Goal: Navigation & Orientation: Find specific page/section

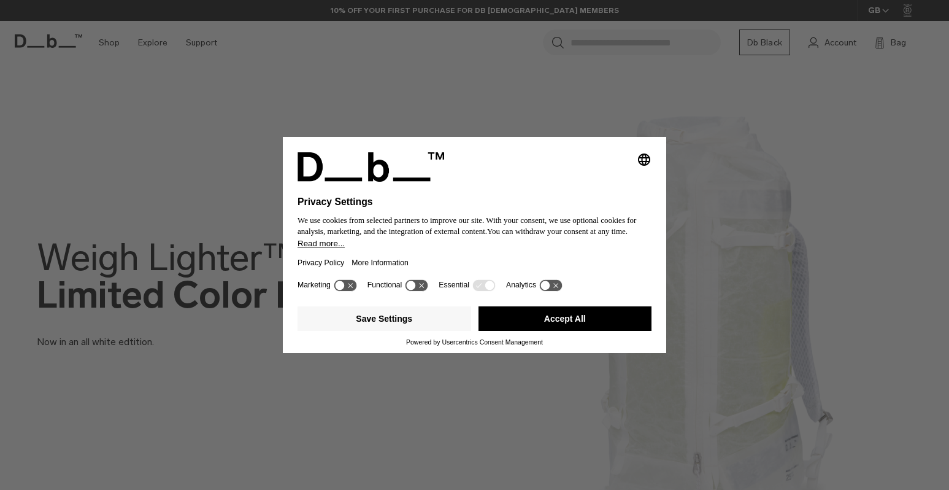
click at [527, 320] on button "Accept All" at bounding box center [566, 318] width 174 height 25
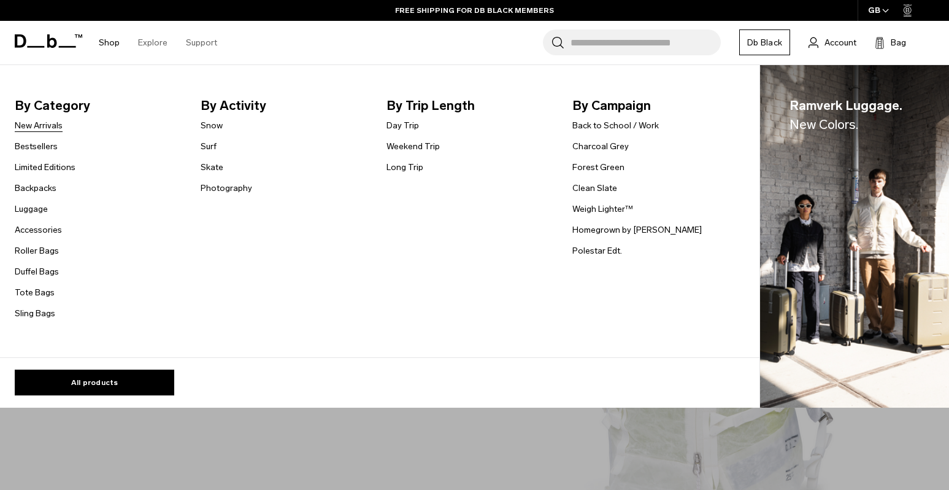
click at [45, 131] on link "New Arrivals" at bounding box center [39, 125] width 48 height 13
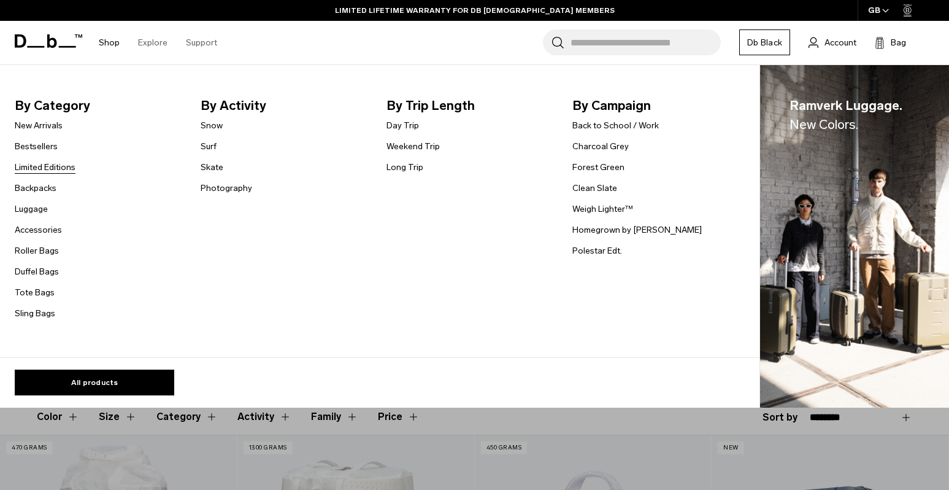
click at [58, 163] on link "Limited Editions" at bounding box center [45, 167] width 61 height 13
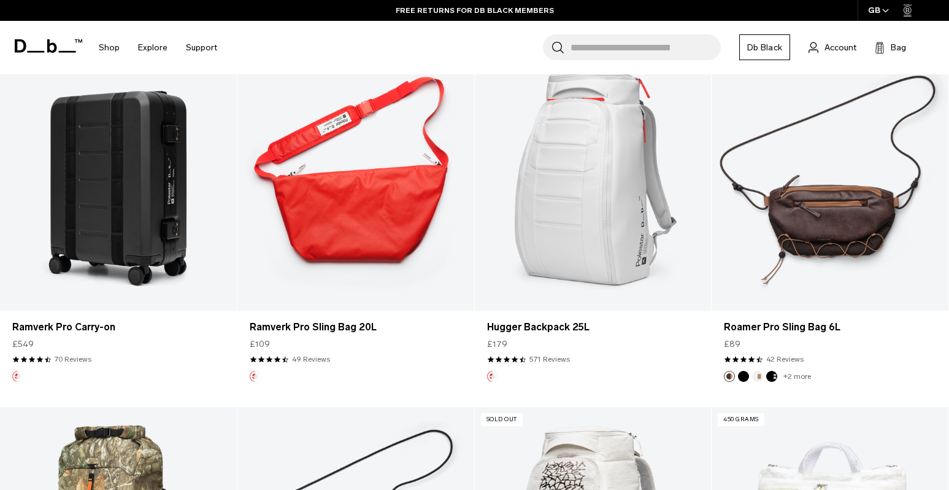
scroll to position [1361, 0]
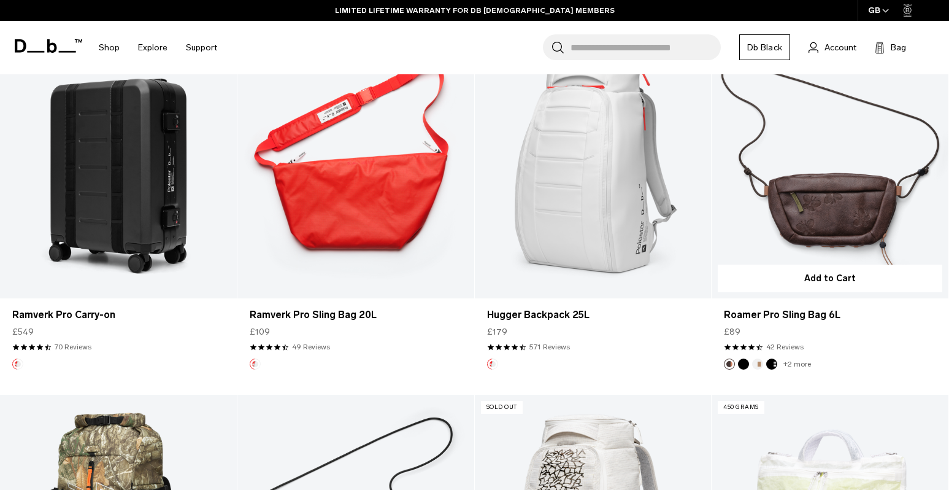
click at [825, 229] on link "Roamer Pro Sling Bag 6L" at bounding box center [830, 166] width 237 height 263
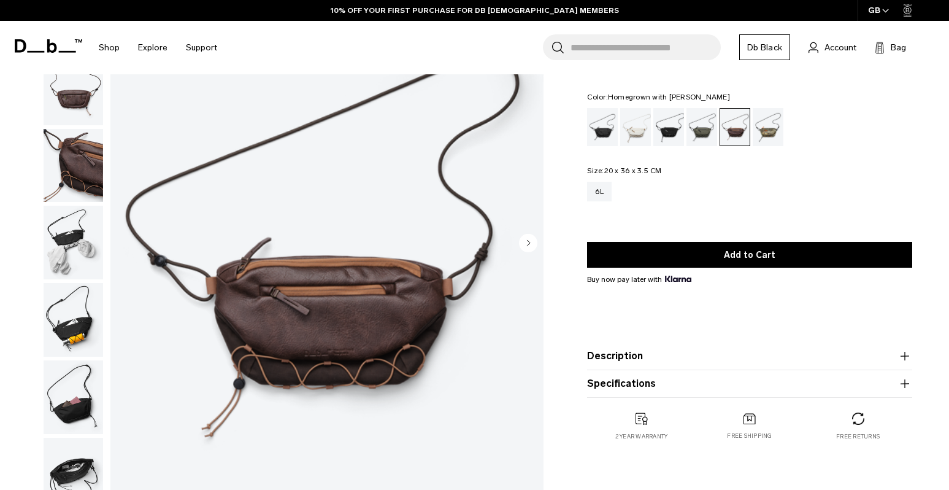
scroll to position [107, 0]
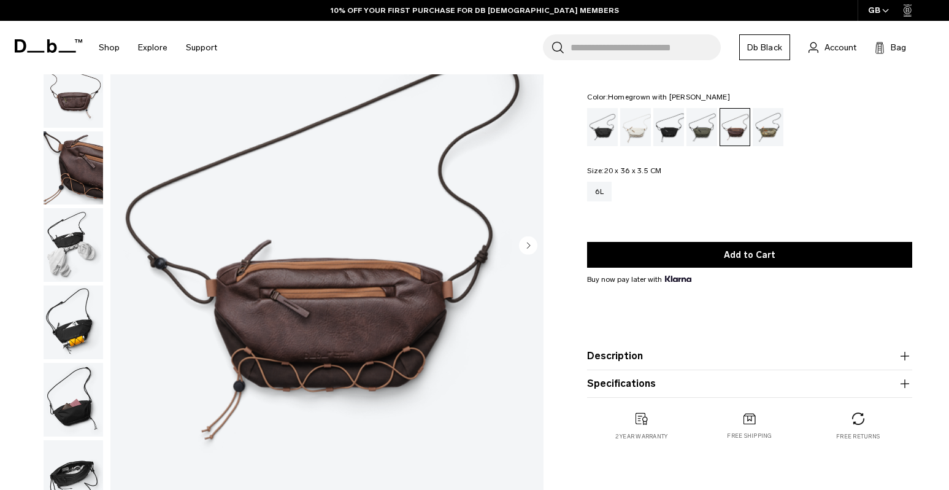
click at [71, 246] on img "button" at bounding box center [74, 245] width 60 height 74
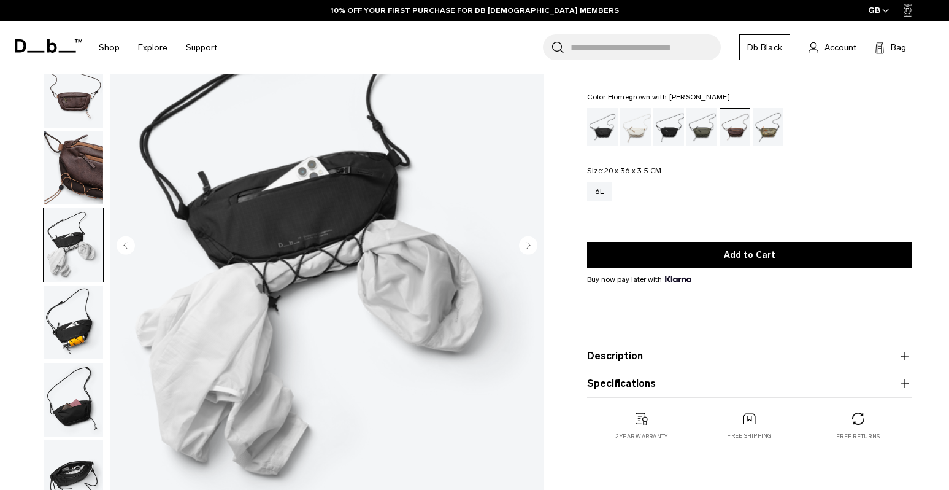
click at [74, 313] on img "button" at bounding box center [74, 322] width 60 height 74
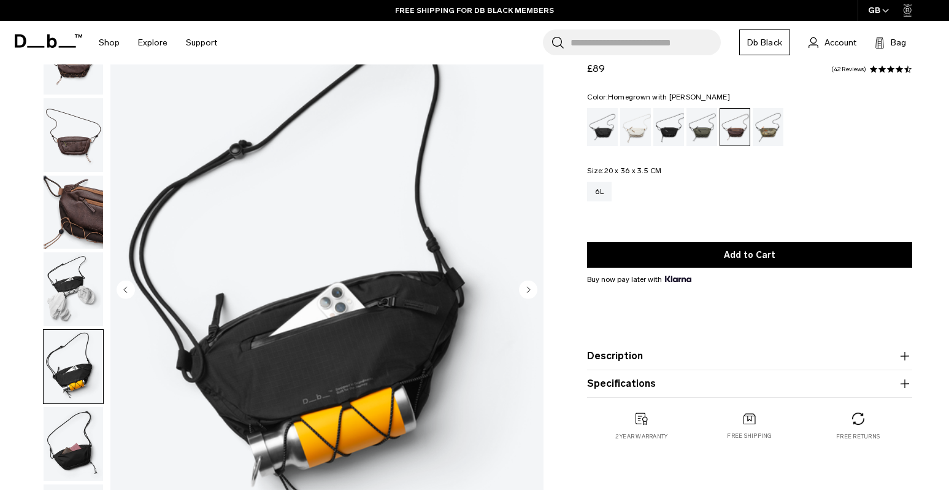
scroll to position [0, 0]
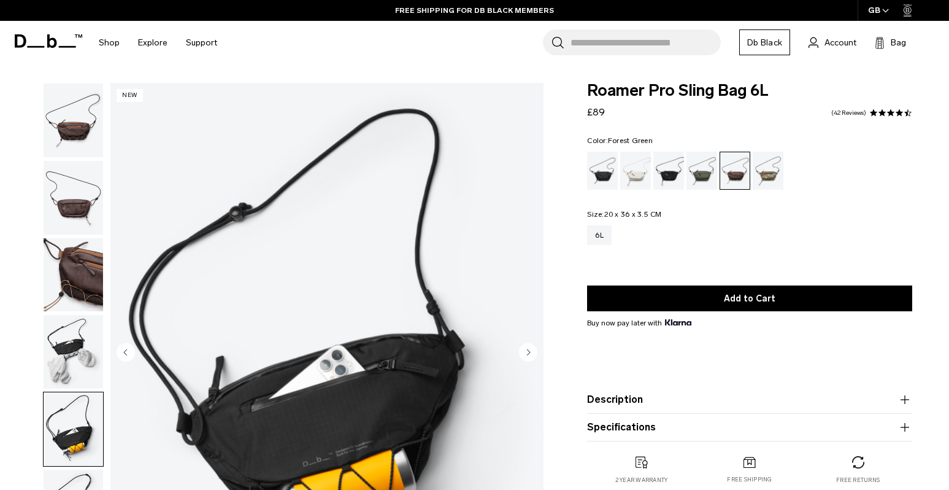
click at [695, 179] on div "Forest Green" at bounding box center [702, 171] width 31 height 38
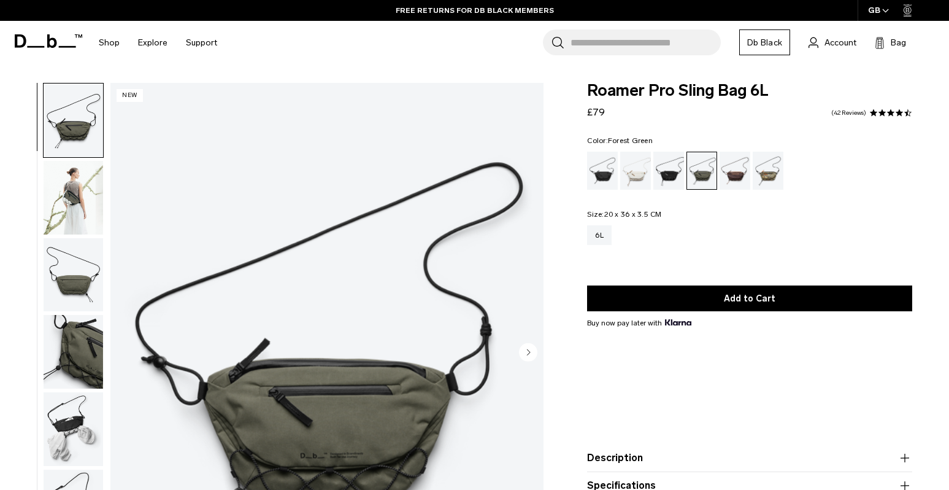
click at [22, 45] on icon at bounding box center [21, 40] width 12 height 13
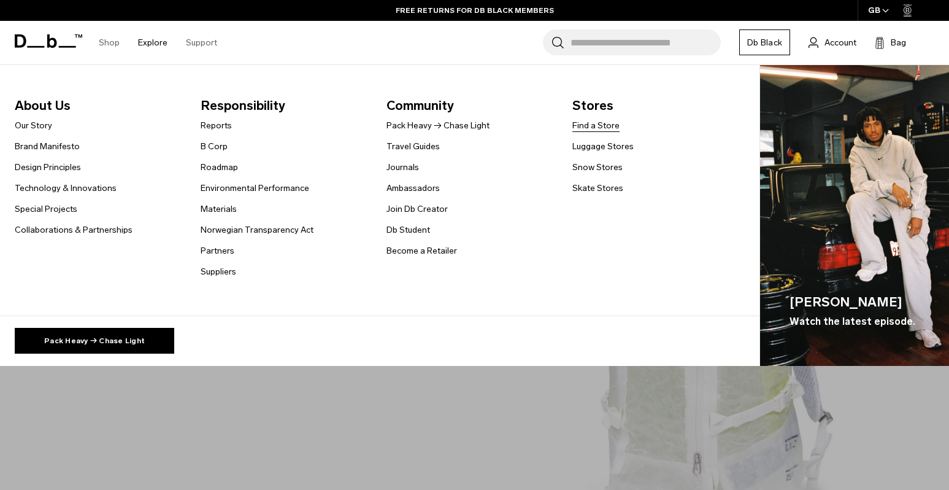
click at [592, 129] on link "Find a Store" at bounding box center [595, 125] width 47 height 13
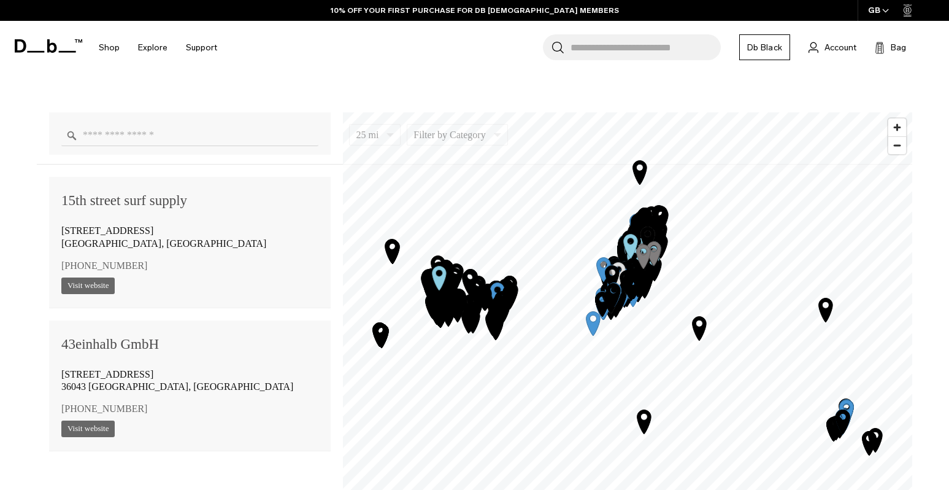
scroll to position [839, 0]
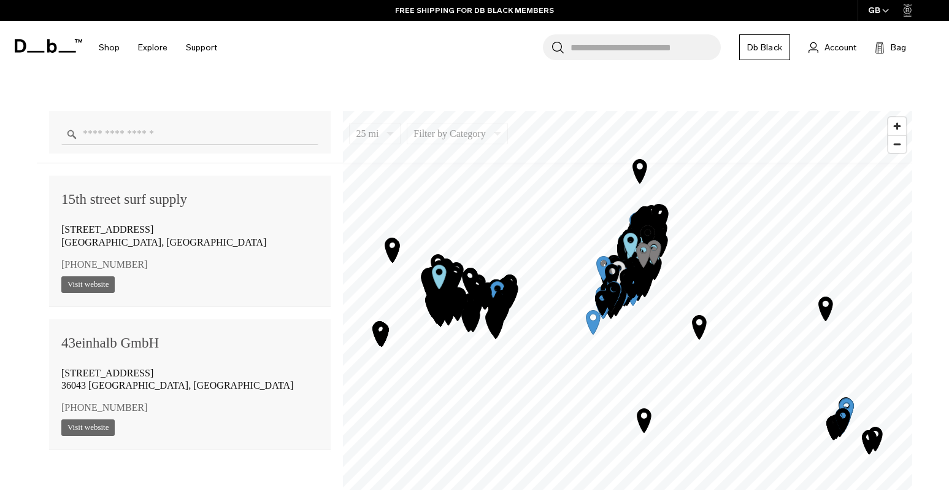
click at [137, 148] on div at bounding box center [190, 132] width 282 height 42
click at [138, 134] on input "Enter a location" at bounding box center [189, 133] width 257 height 21
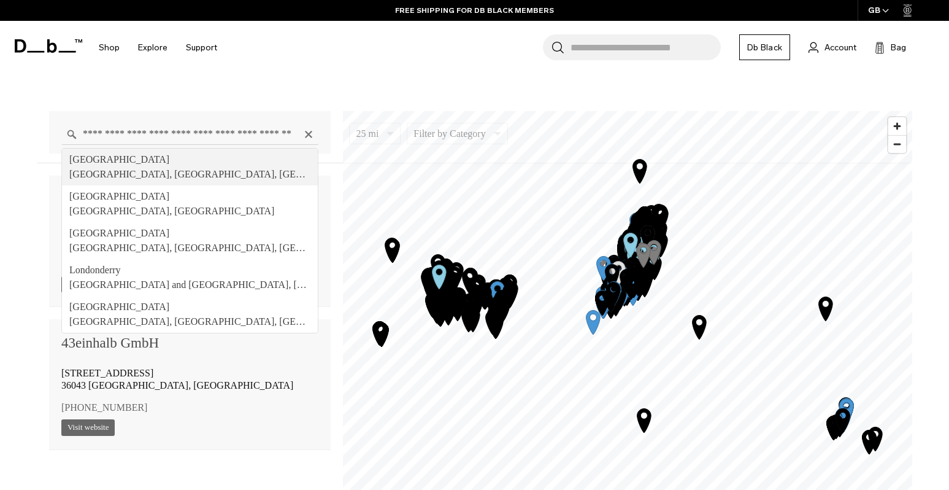
type input "**********"
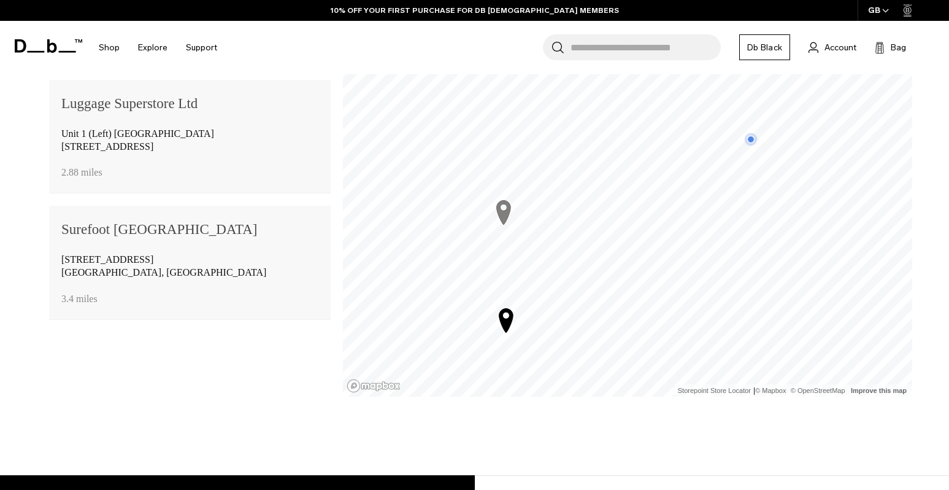
scroll to position [819, 0]
click at [106, 263] on span "[STREET_ADDRESS]" at bounding box center [107, 260] width 92 height 10
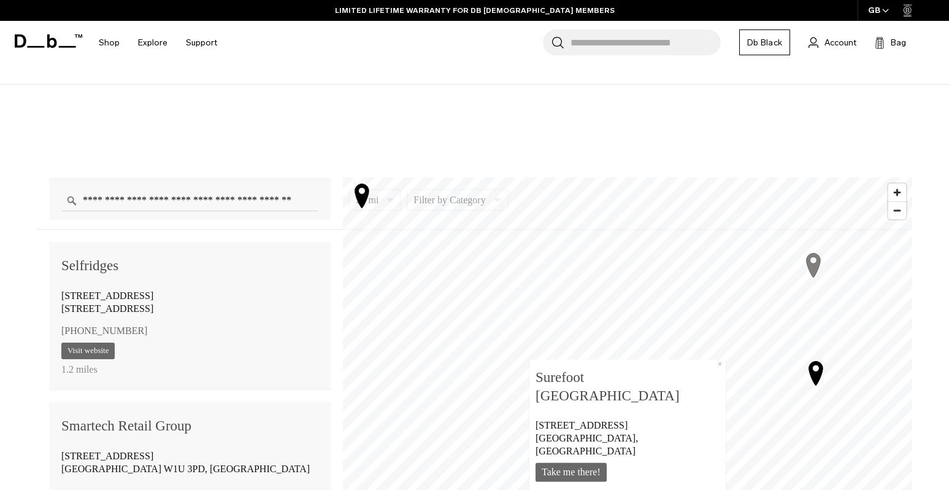
scroll to position [773, 0]
